Goal: Information Seeking & Learning: Find specific page/section

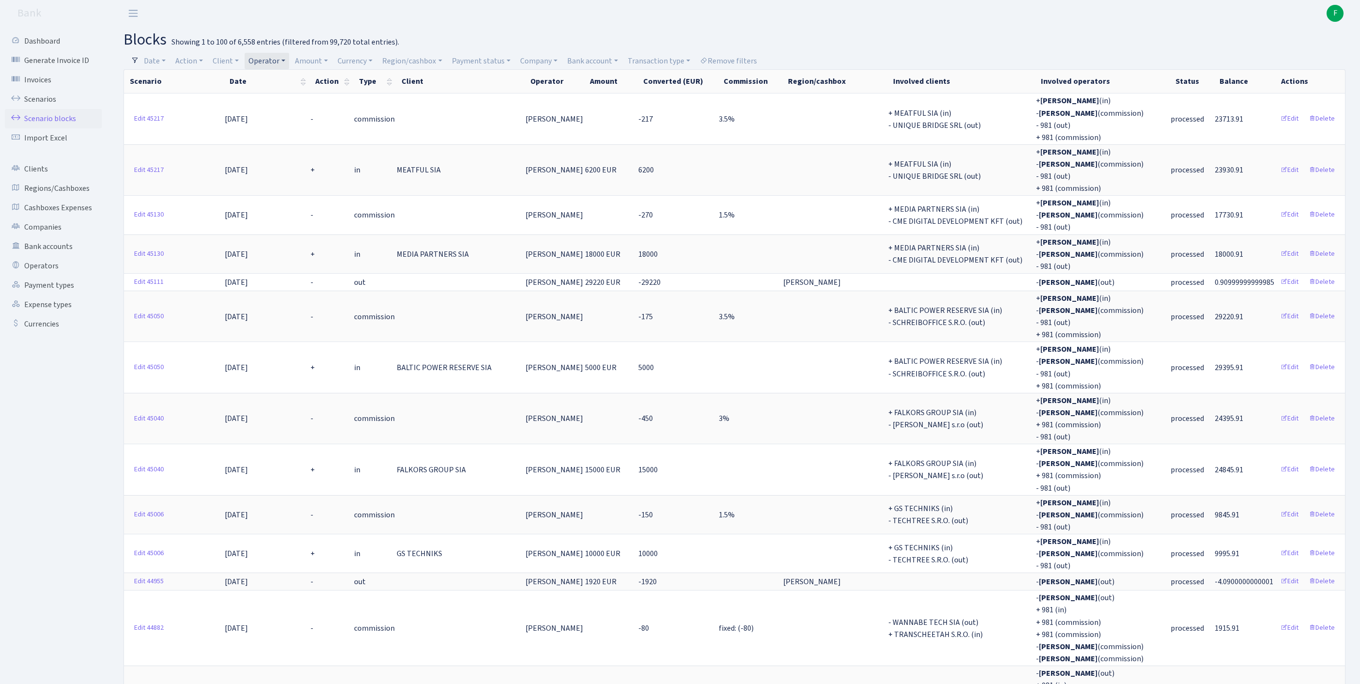
select select "100"
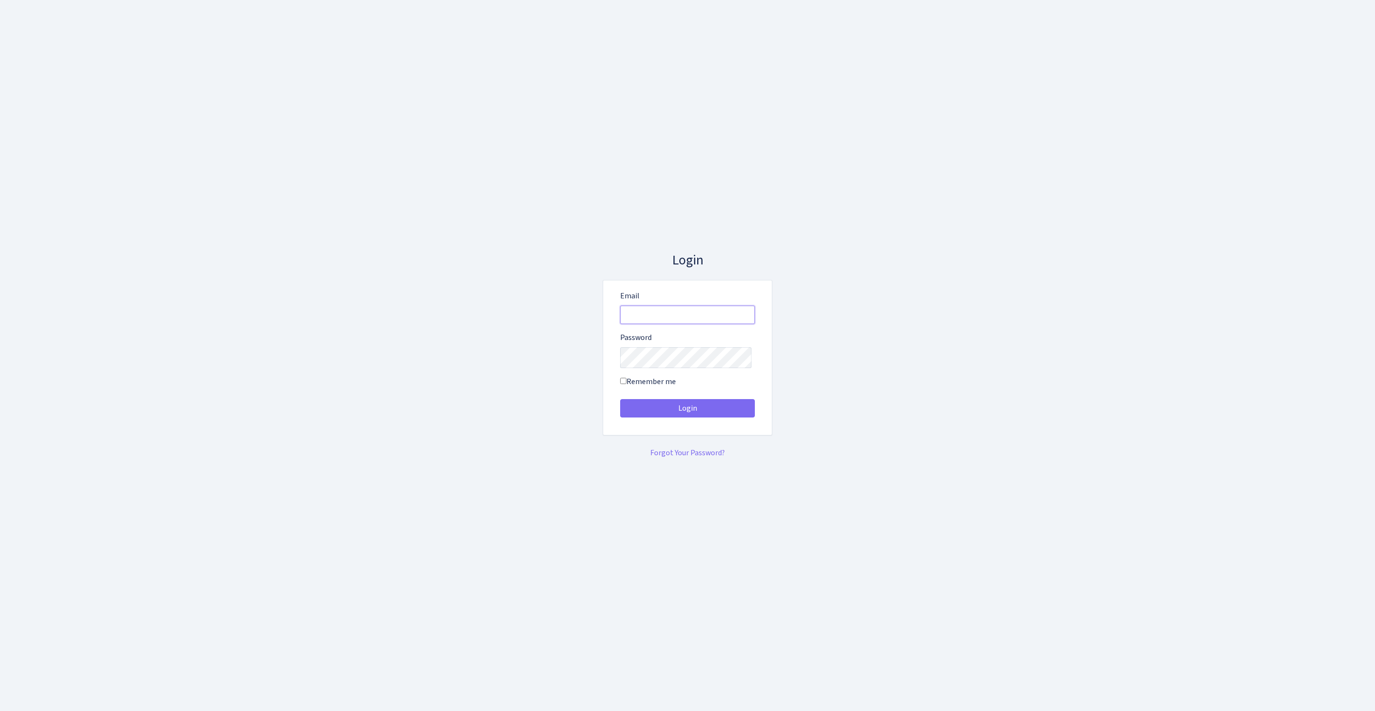
type input "feitan@bank.com"
click at [688, 412] on button "Login" at bounding box center [687, 408] width 135 height 18
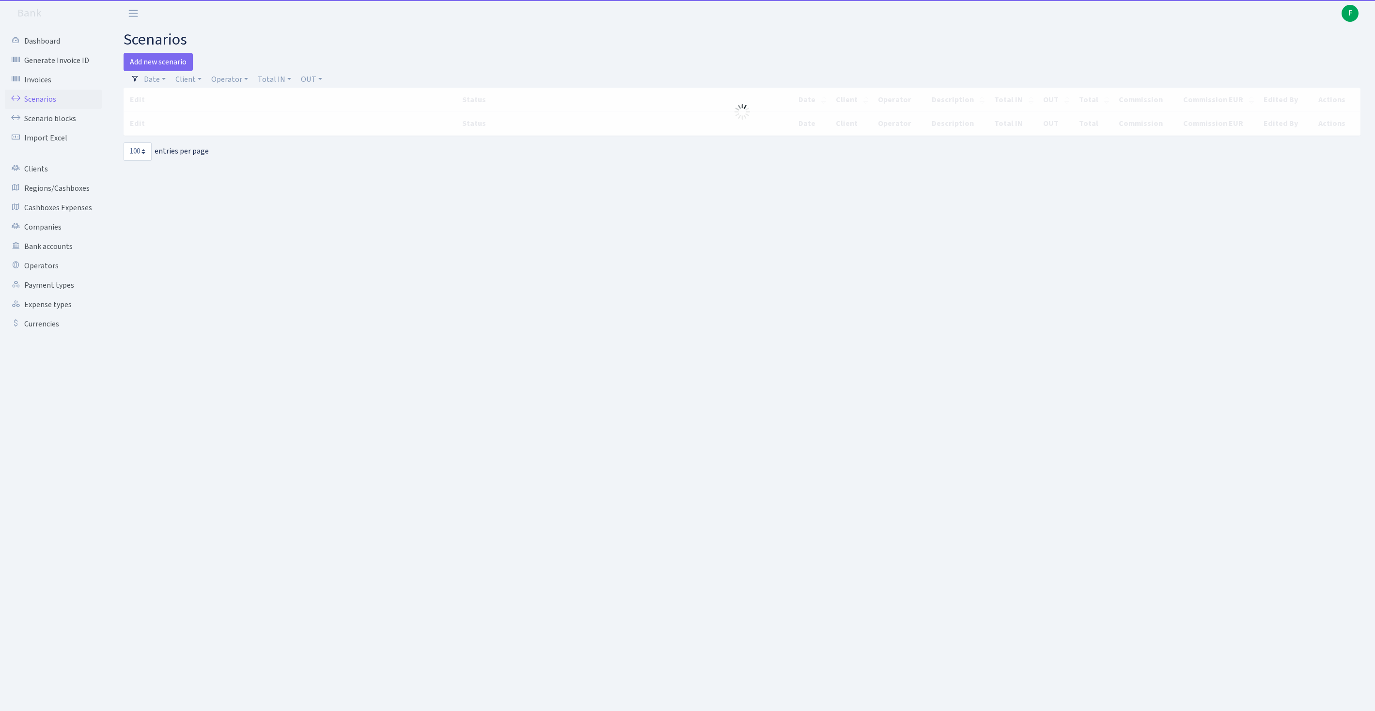
select select "100"
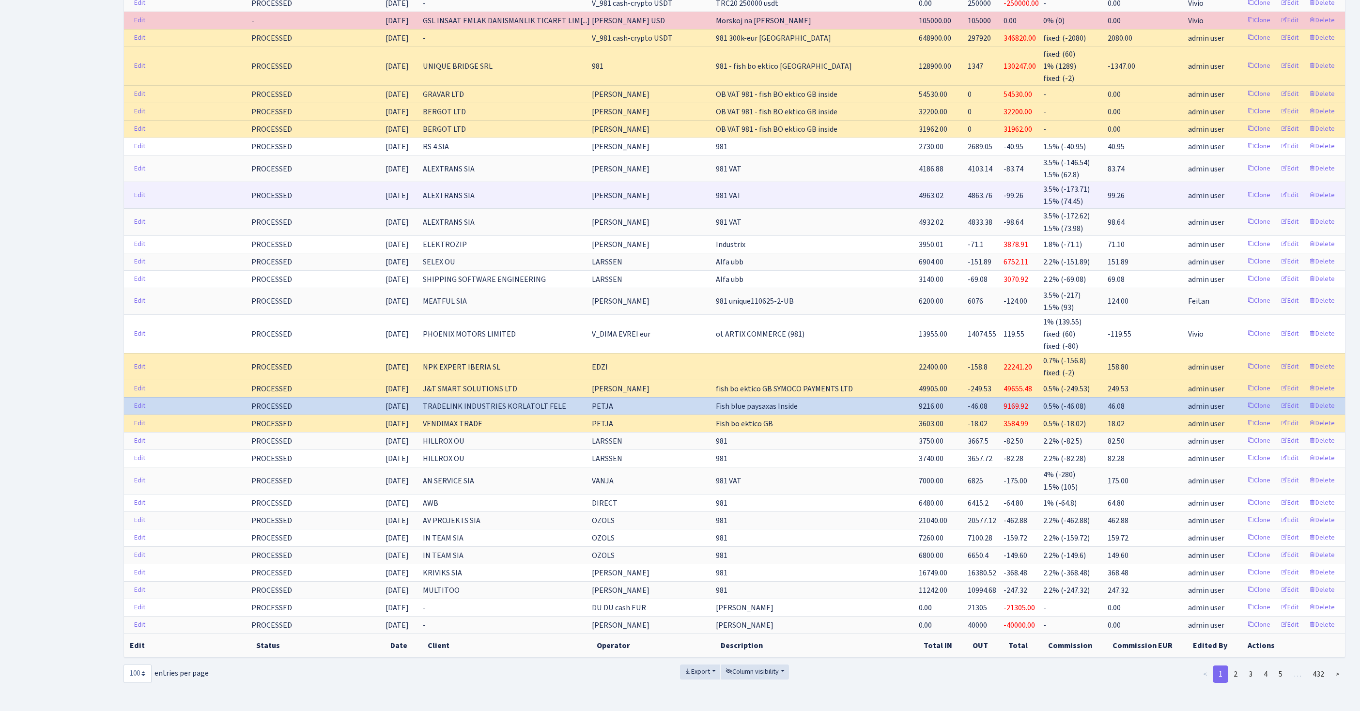
scroll to position [1987, 0]
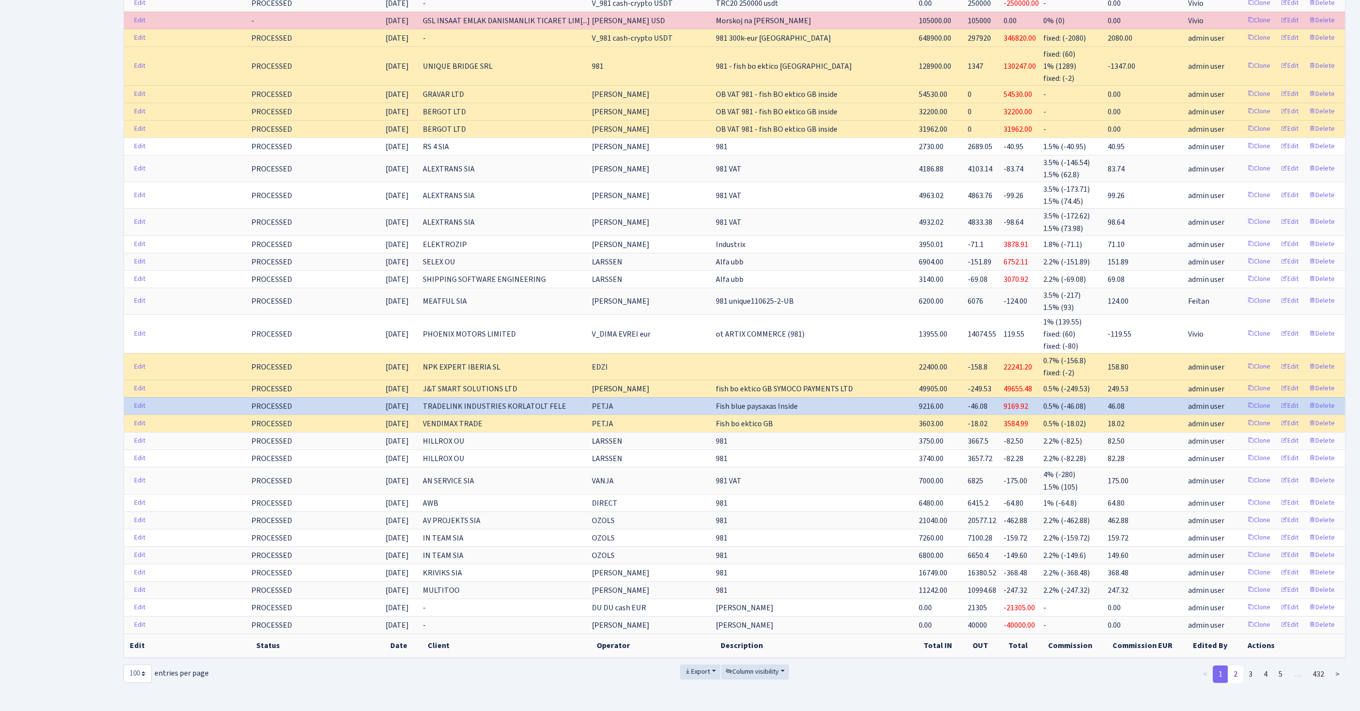
click at [1228, 666] on link "2" at bounding box center [1236, 674] width 16 height 17
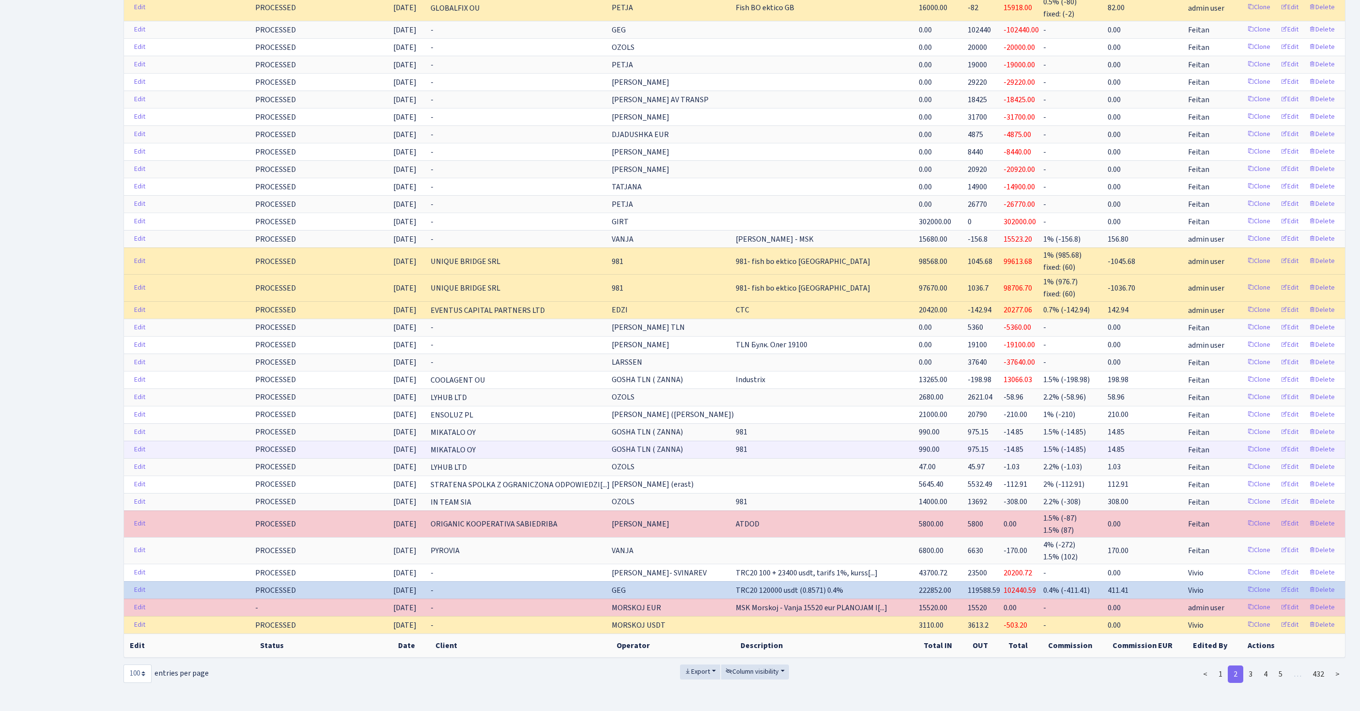
scroll to position [1991, 0]
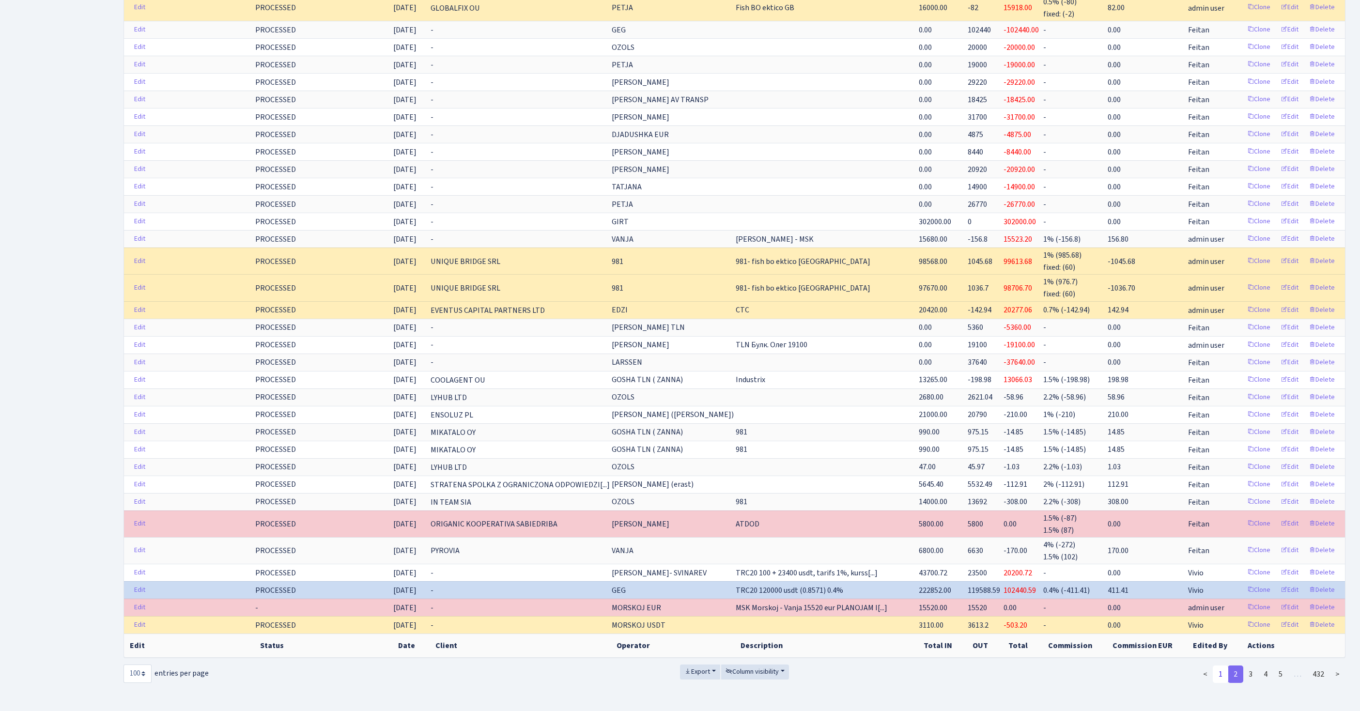
click at [1213, 666] on link "1" at bounding box center [1221, 674] width 16 height 17
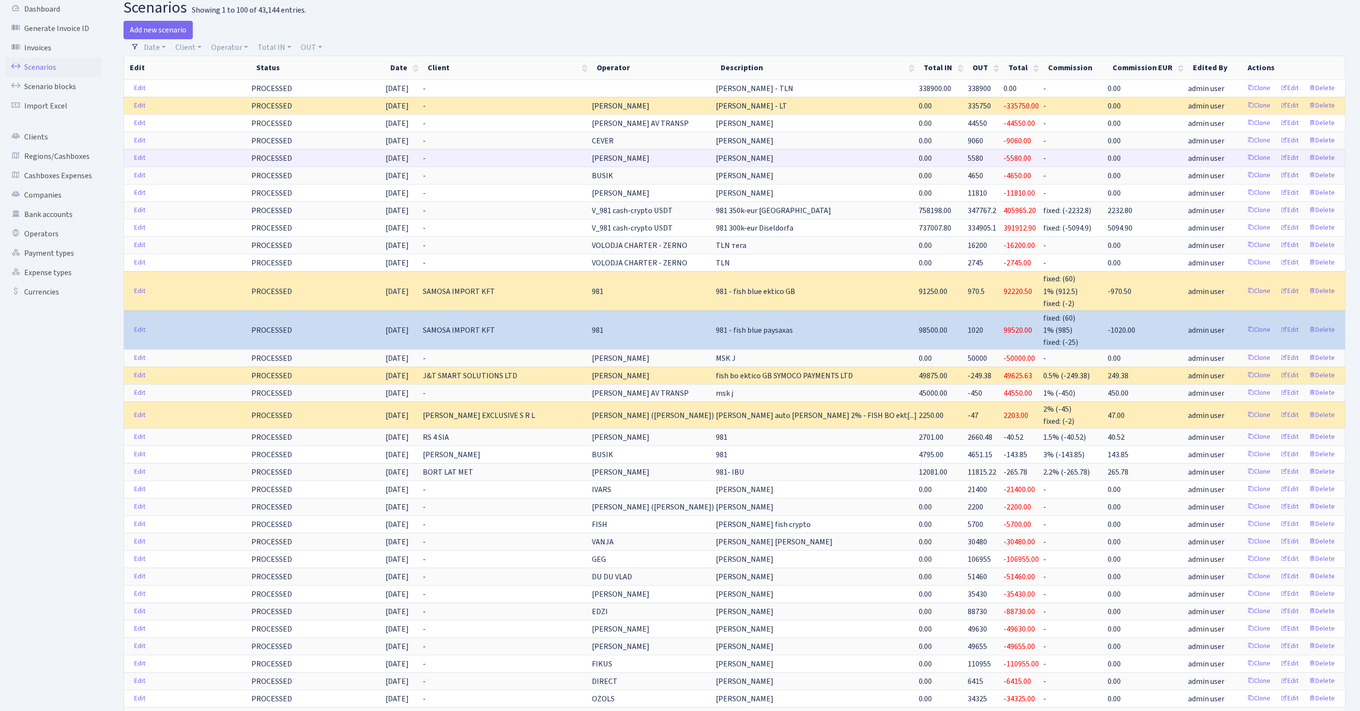
scroll to position [0, 0]
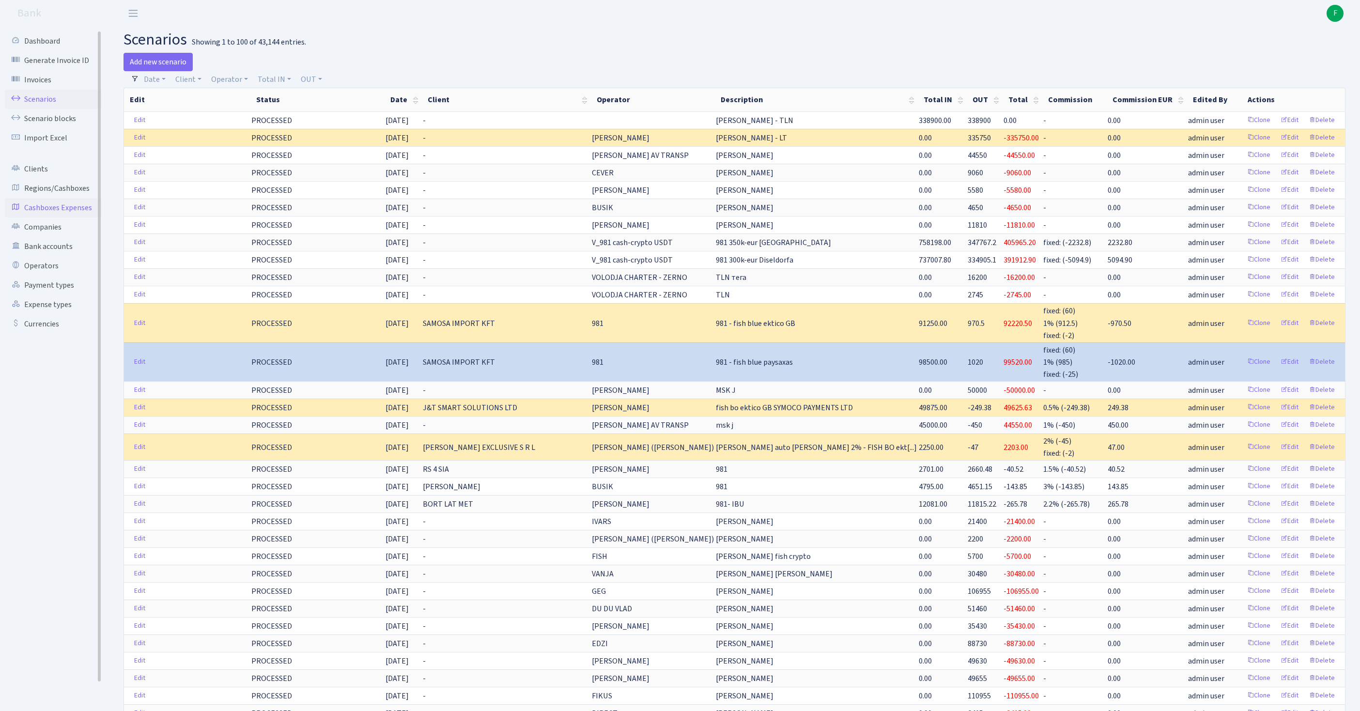
click at [39, 218] on link "Cashboxes Expenses" at bounding box center [53, 207] width 97 height 19
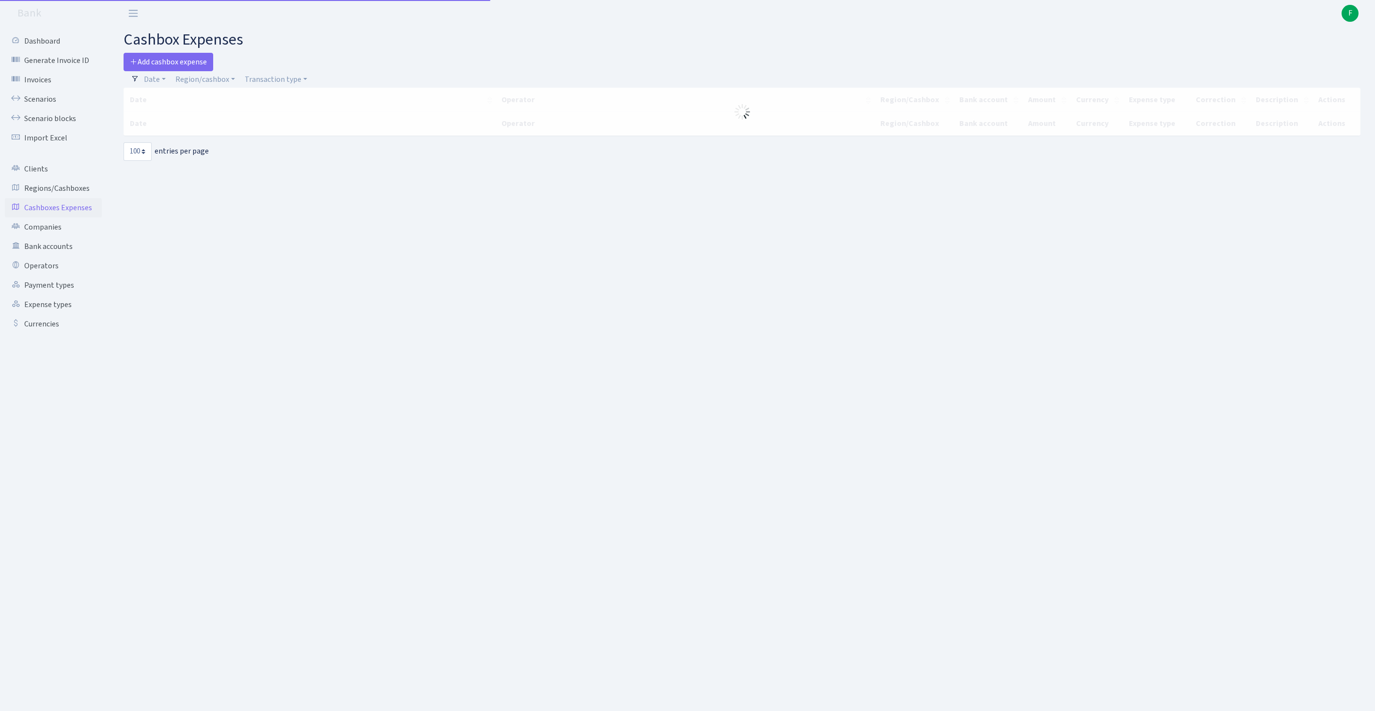
select select "100"
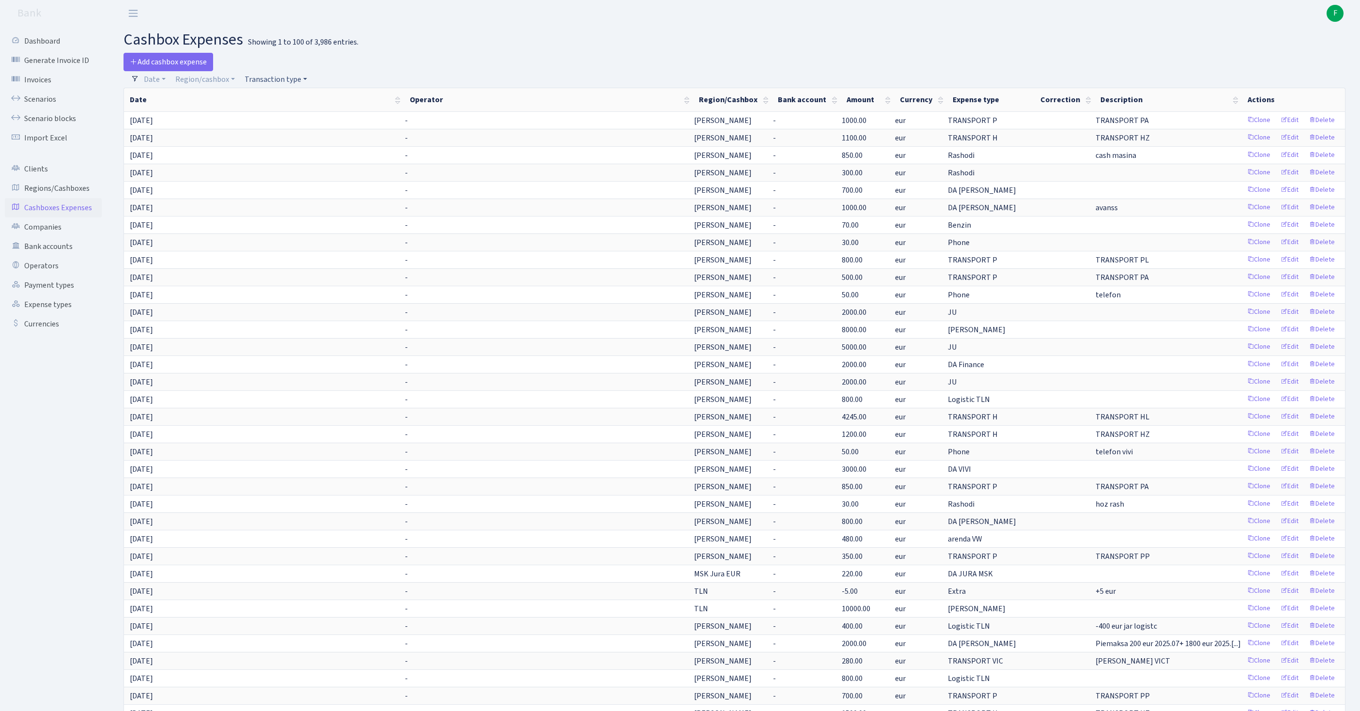
click at [270, 82] on link "Transaction type" at bounding box center [276, 79] width 70 height 16
click at [296, 121] on input "search" at bounding box center [284, 114] width 80 height 15
type input "da est"
click at [294, 141] on li "DA Estere" at bounding box center [284, 132] width 82 height 17
